Goal: Browse casually

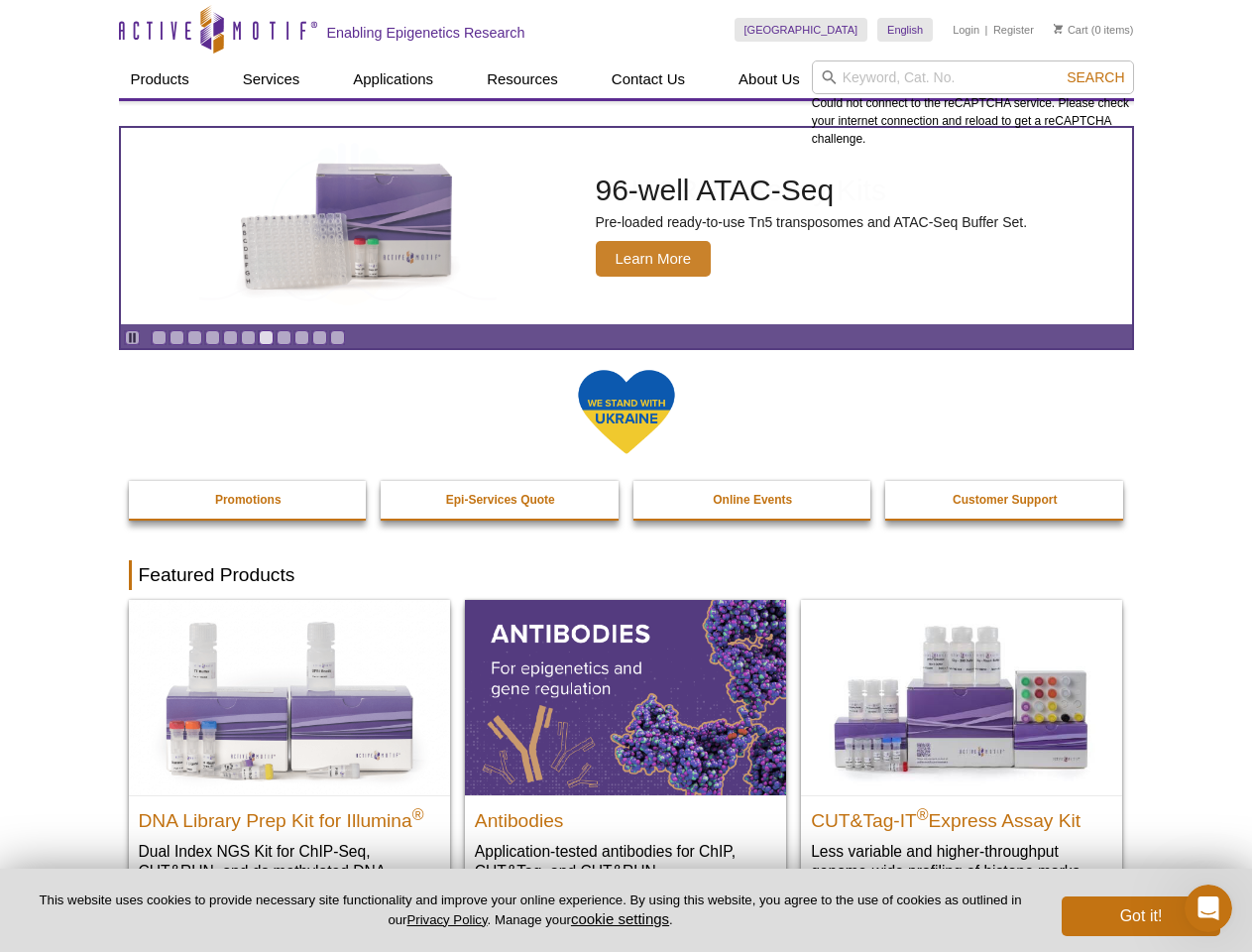
click at [973, 78] on input "search" at bounding box center [973, 78] width 323 height 34
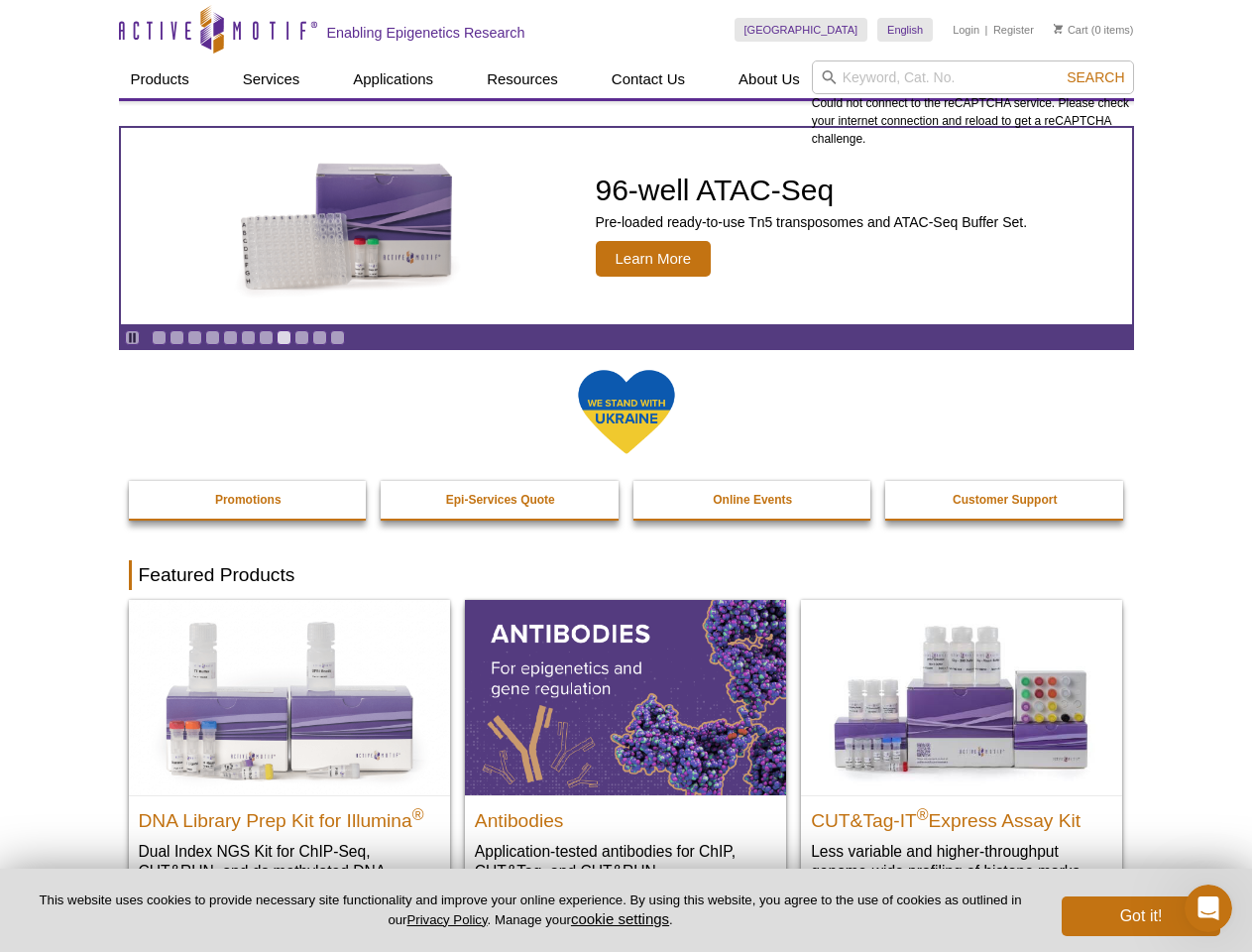
click at [1096, 78] on span "Search" at bounding box center [1096, 78] width 58 height 16
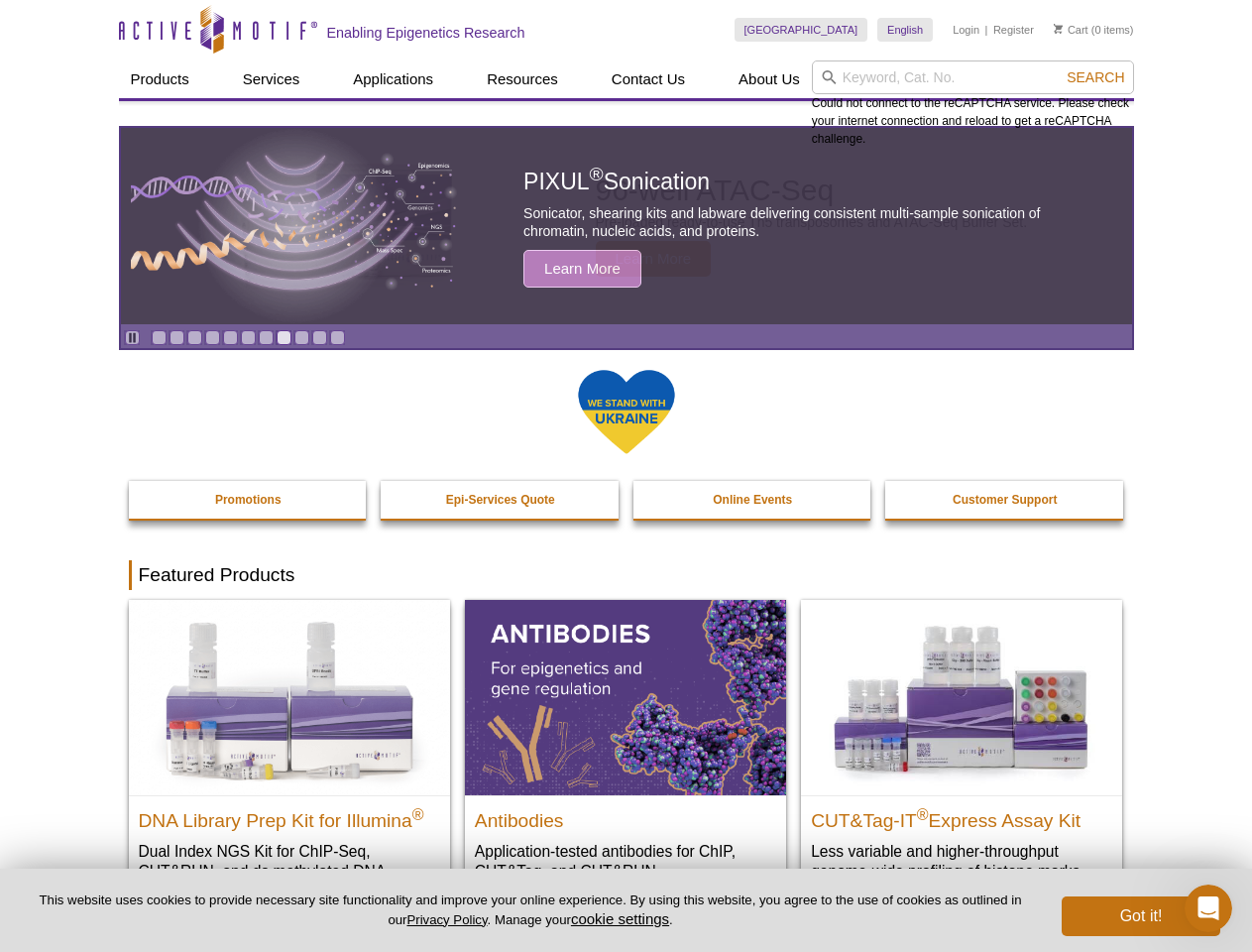
click at [131, 337] on icon "Pause" at bounding box center [131, 337] width 13 height 13
click at [158, 337] on link "Go to slide 1" at bounding box center [158, 337] width 15 height 15
click at [176, 337] on link "Go to slide 2" at bounding box center [176, 337] width 15 height 15
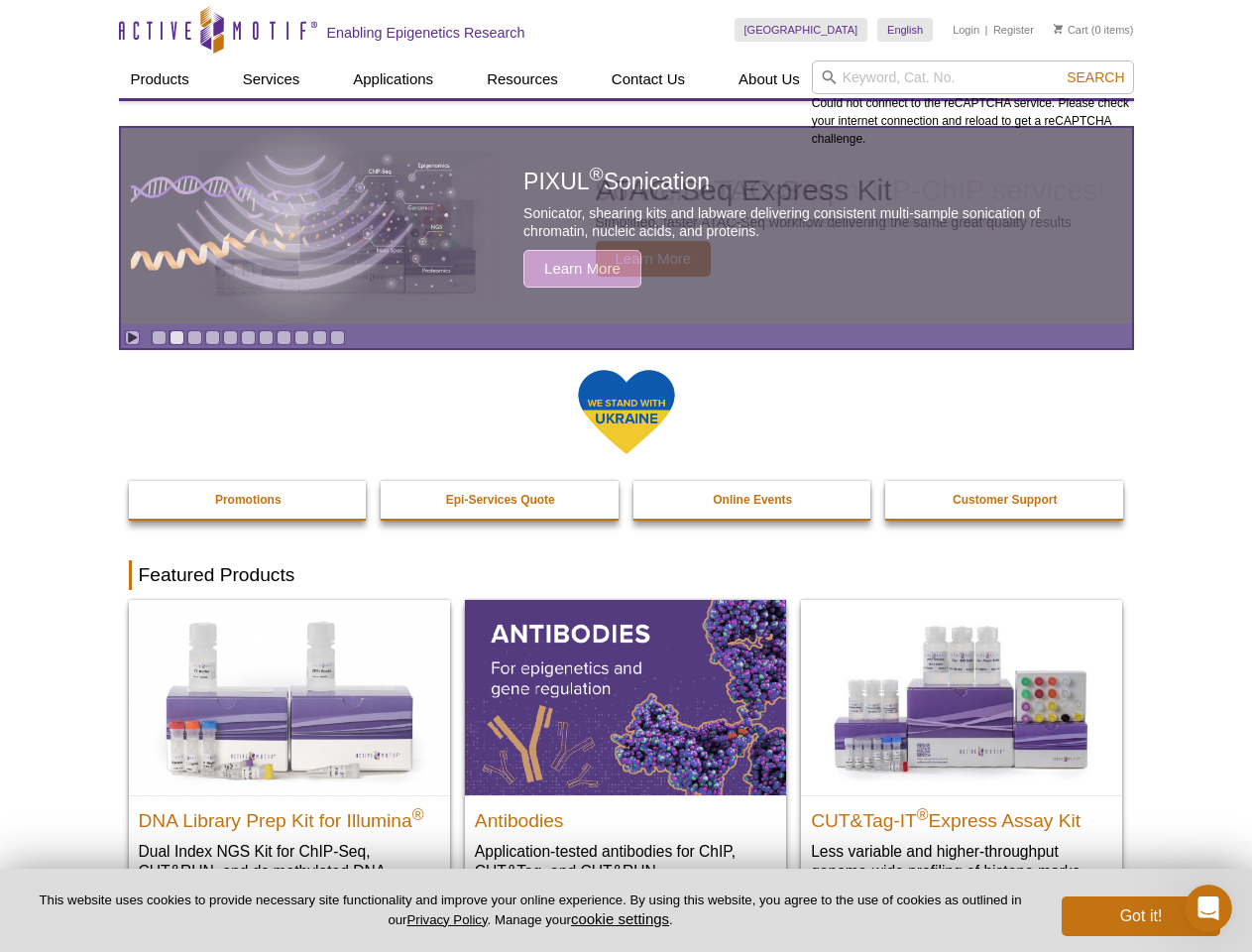
click at [194, 337] on link "Go to slide 3" at bounding box center [194, 337] width 15 height 15
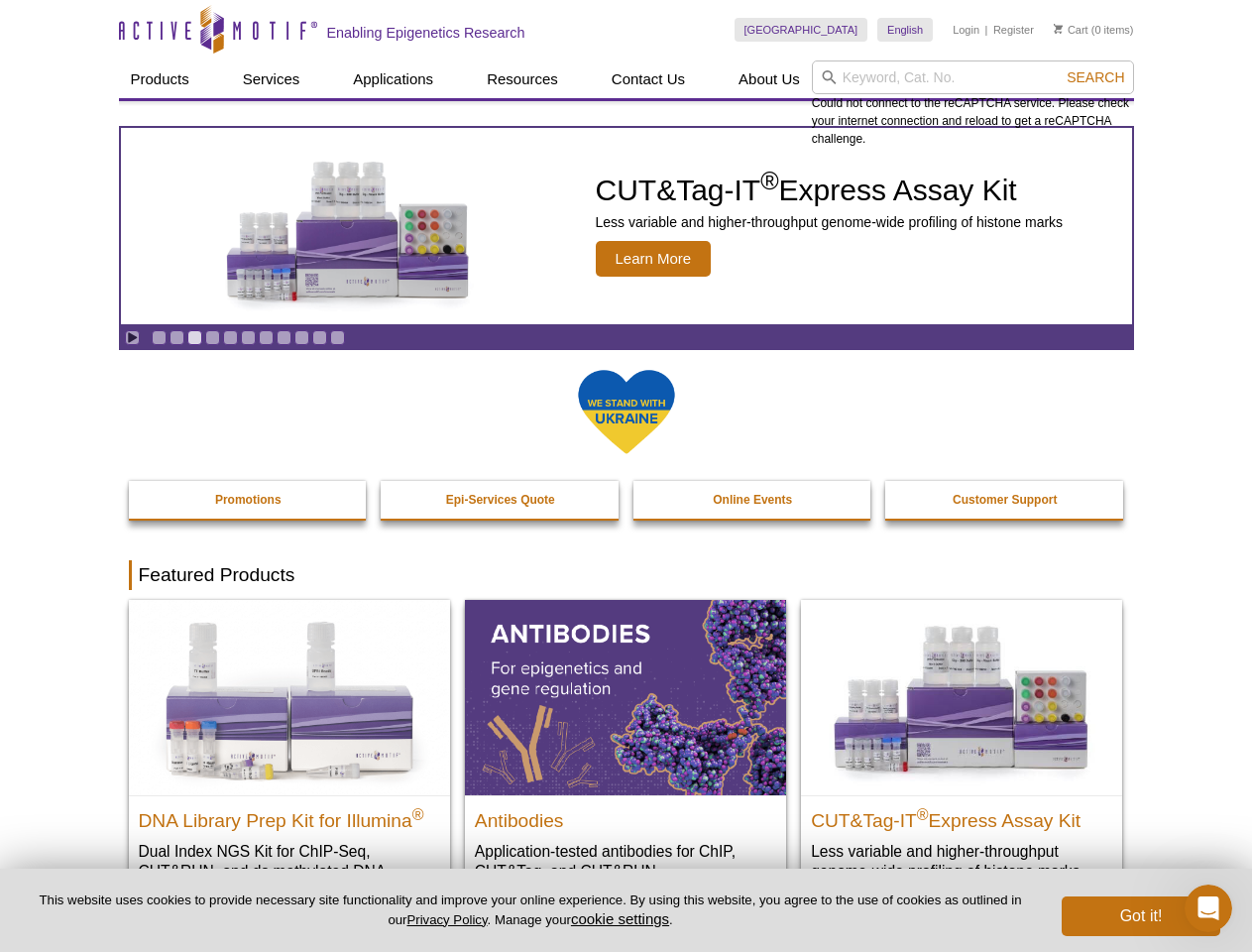
click at [212, 337] on link "Go to slide 4" at bounding box center [212, 337] width 15 height 15
